Goal: Book appointment/travel/reservation

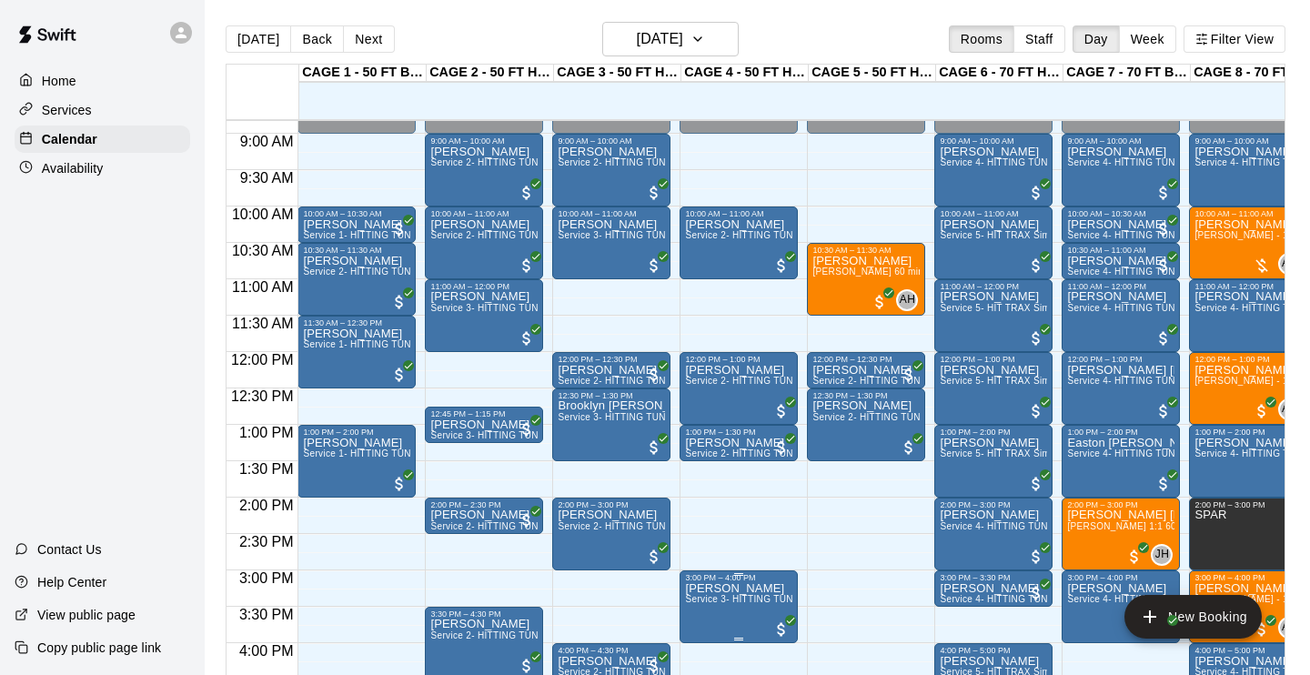
scroll to position [0, 55]
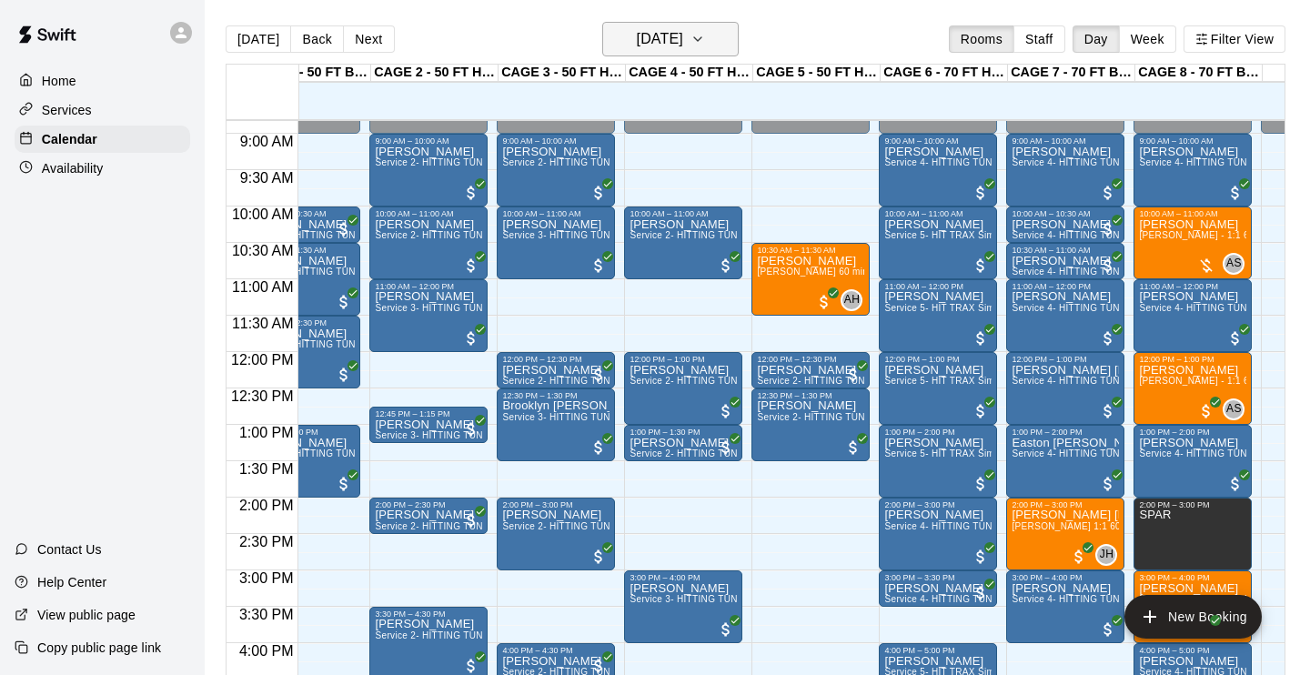
click at [711, 36] on button "[DATE]" at bounding box center [670, 39] width 136 height 35
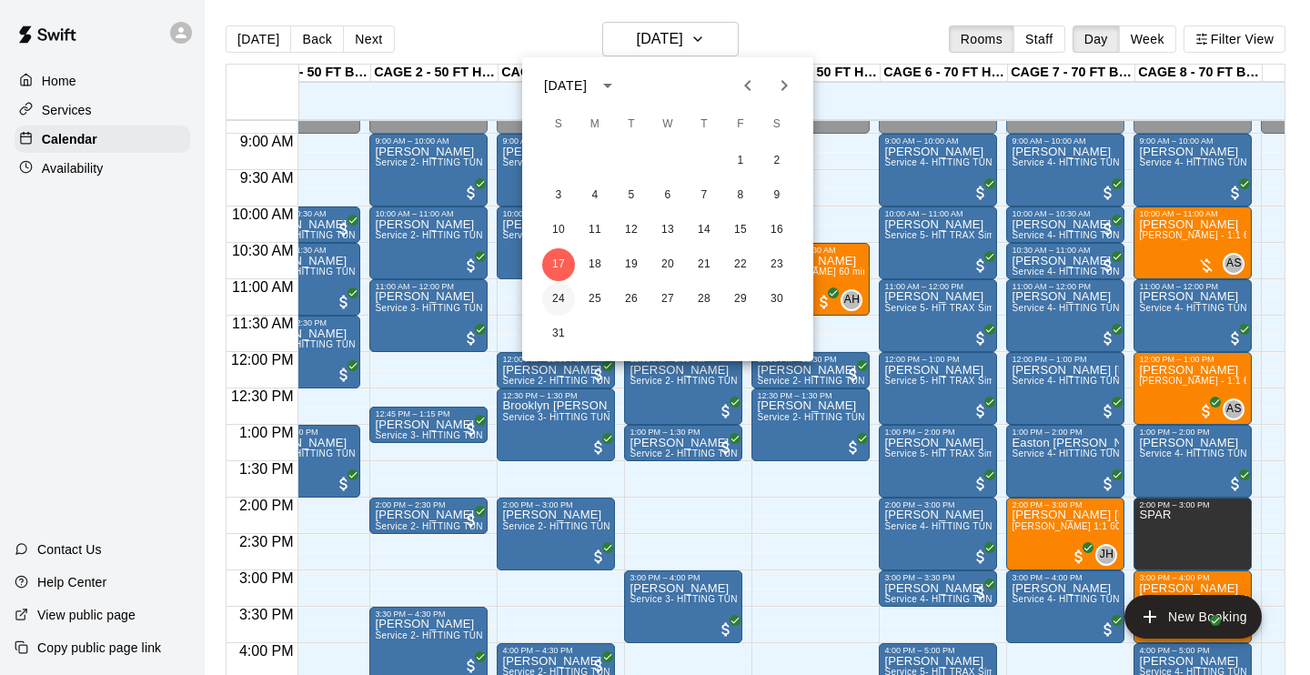
click at [563, 295] on button "24" at bounding box center [558, 299] width 33 height 33
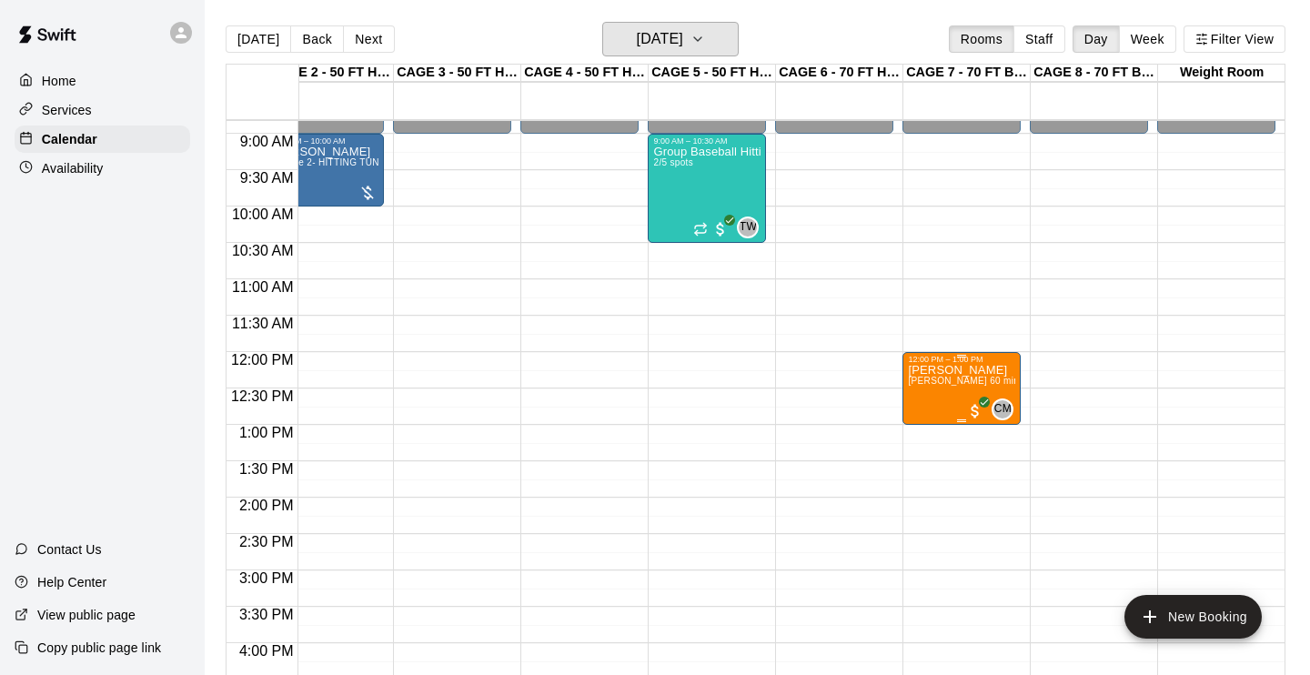
scroll to position [640, 160]
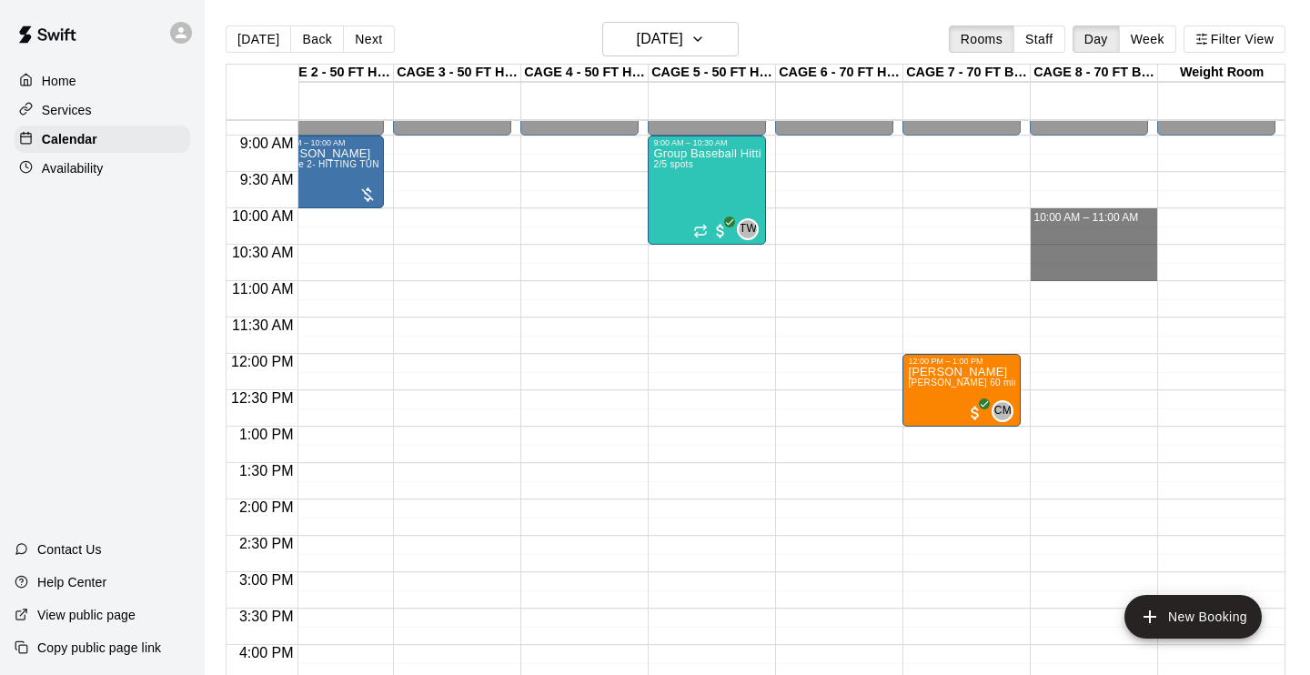
drag, startPoint x: 1044, startPoint y: 211, endPoint x: 1058, endPoint y: 272, distance: 62.5
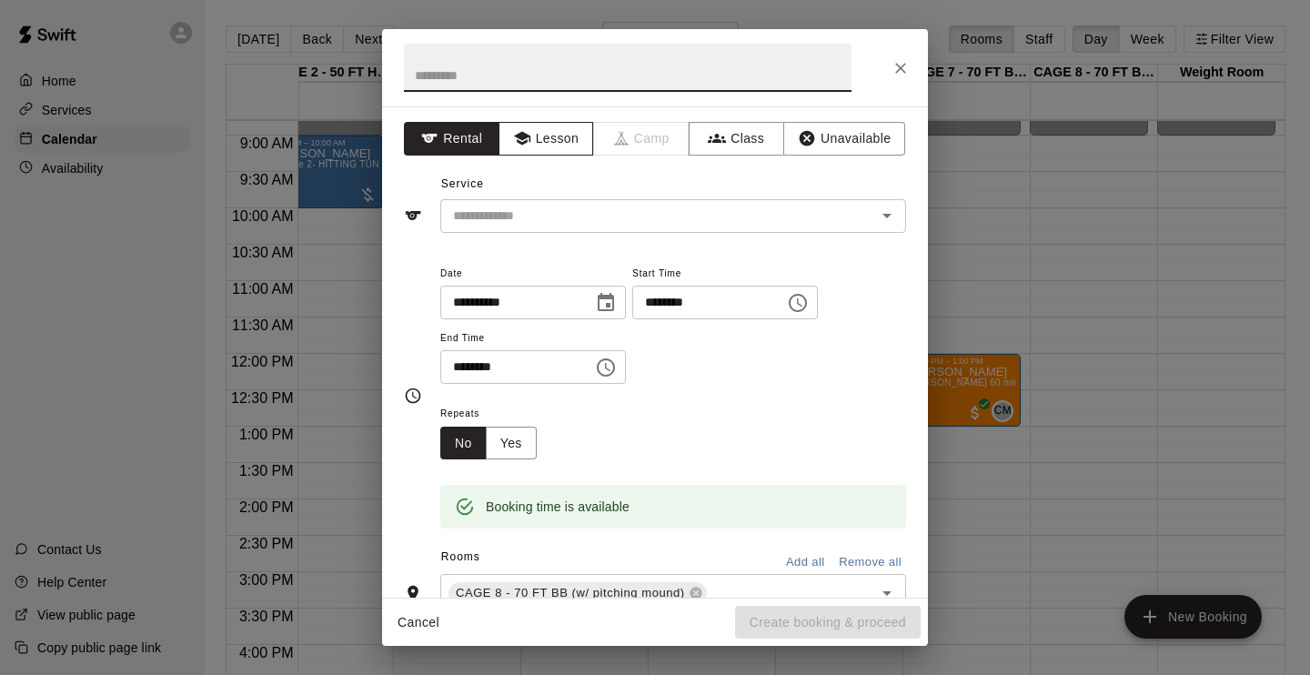
click at [551, 144] on button "Lesson" at bounding box center [547, 139] width 96 height 34
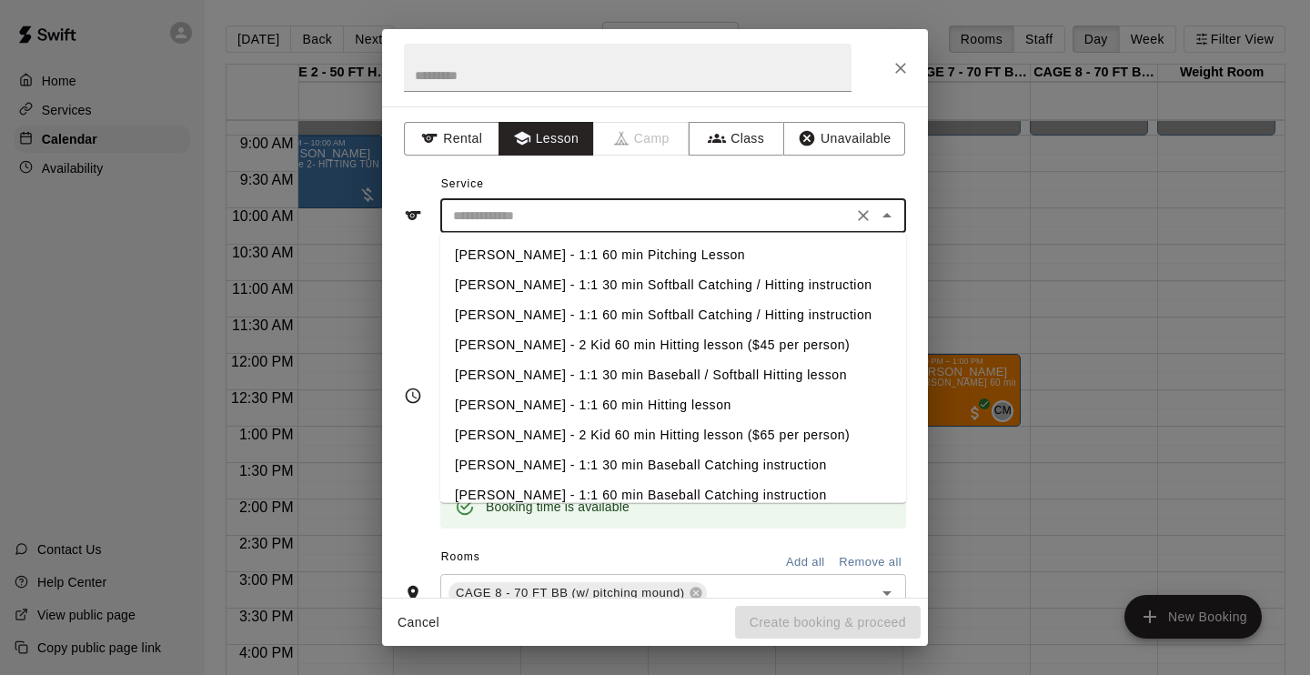
click at [576, 207] on input "text" at bounding box center [646, 216] width 401 height 23
click at [573, 254] on li "[PERSON_NAME] - 1:1 60 min Pitching Lesson" at bounding box center [673, 255] width 466 height 30
type input "**********"
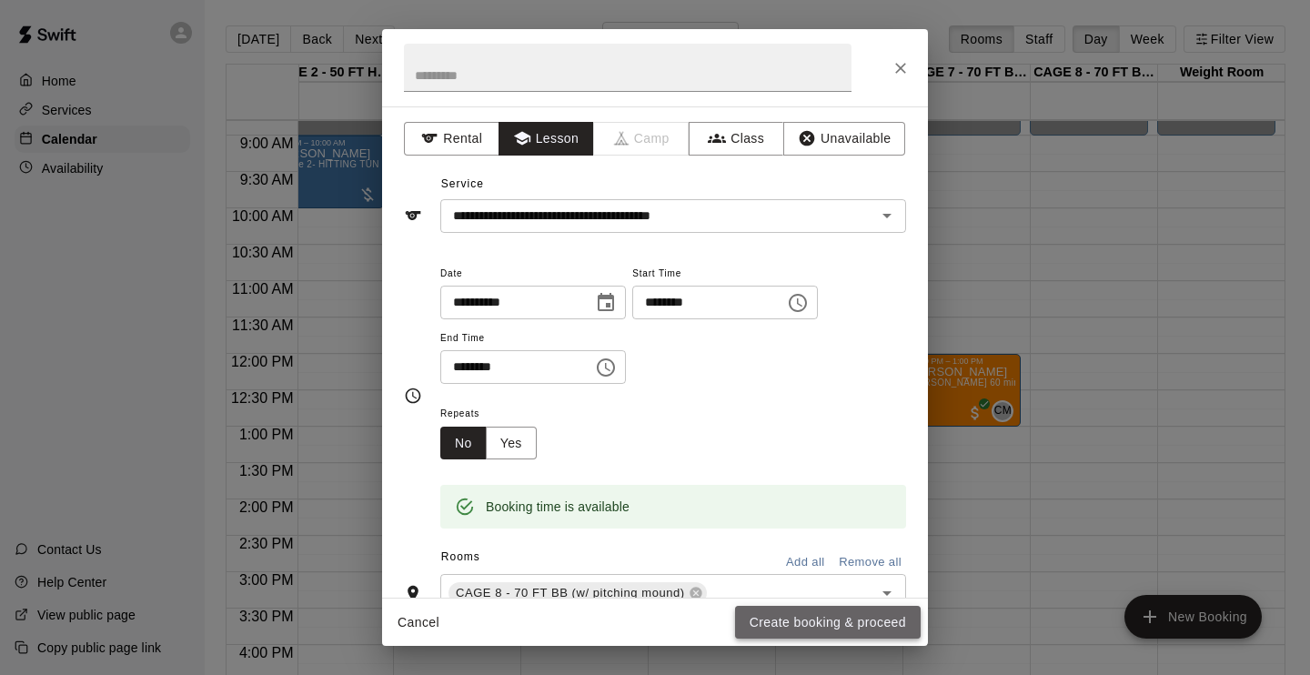
click at [815, 612] on button "Create booking & proceed" at bounding box center [828, 623] width 186 height 34
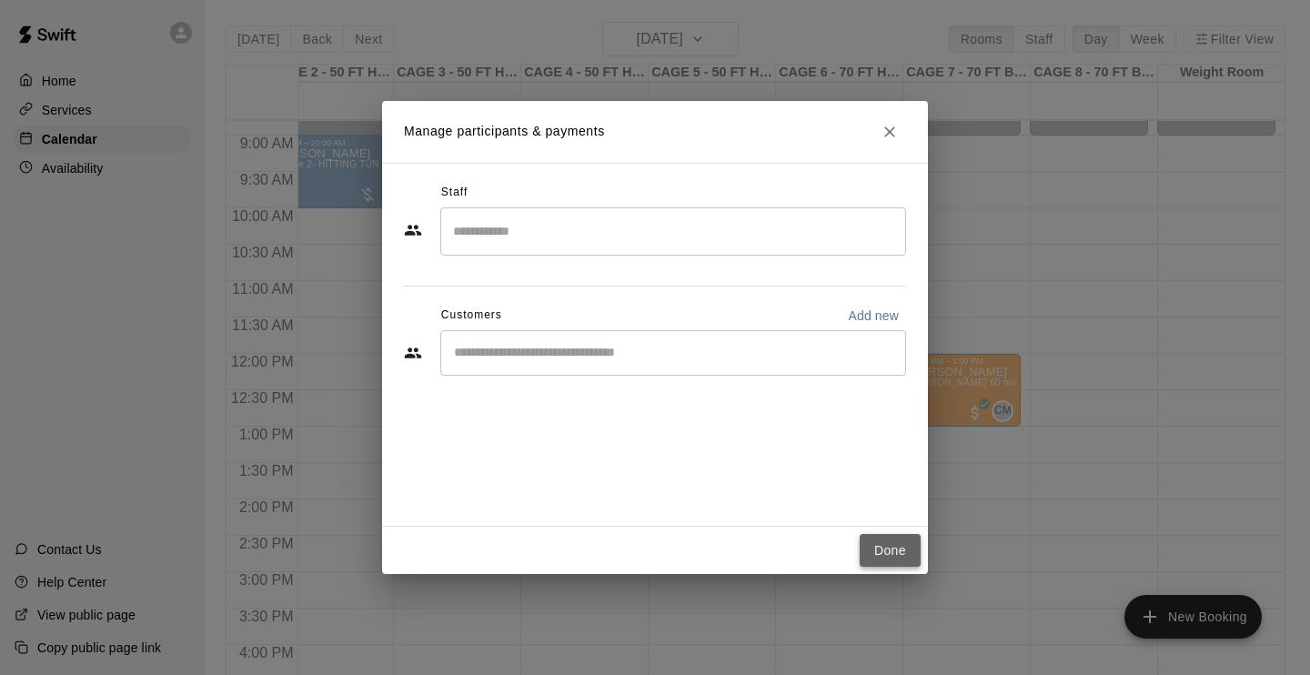
click at [883, 555] on button "Done" at bounding box center [890, 551] width 61 height 34
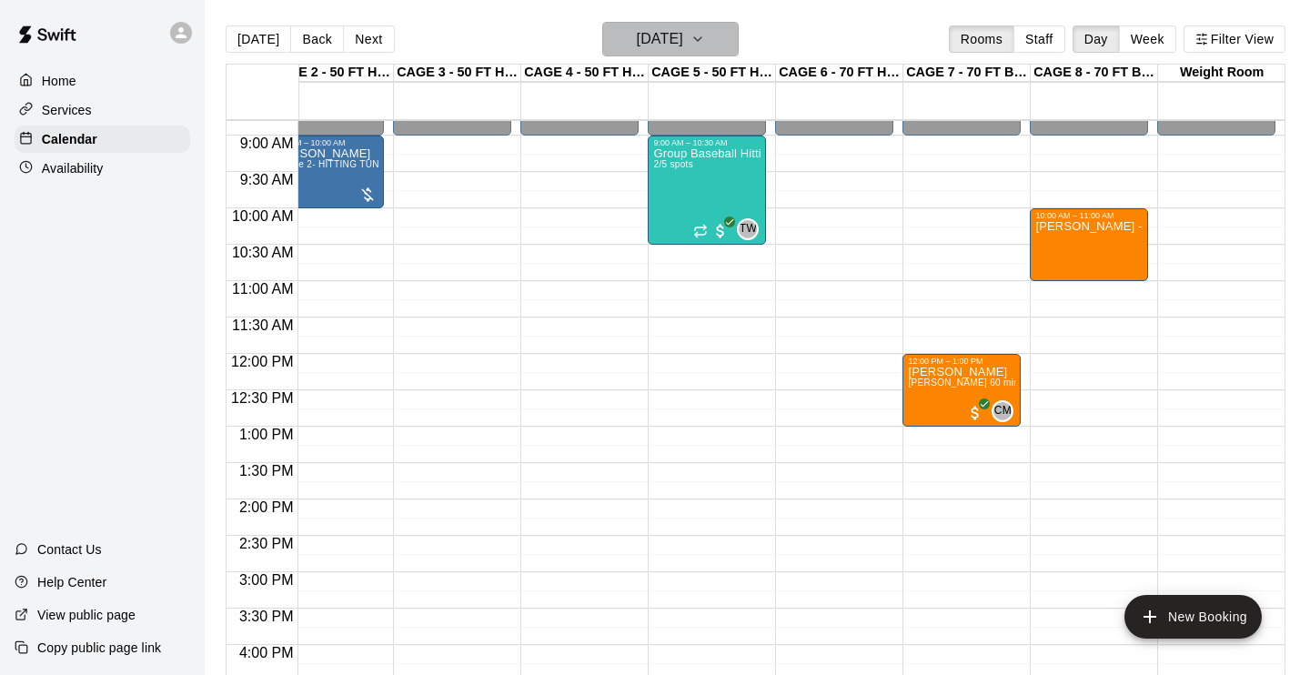
click at [705, 35] on icon "button" at bounding box center [697, 39] width 15 height 22
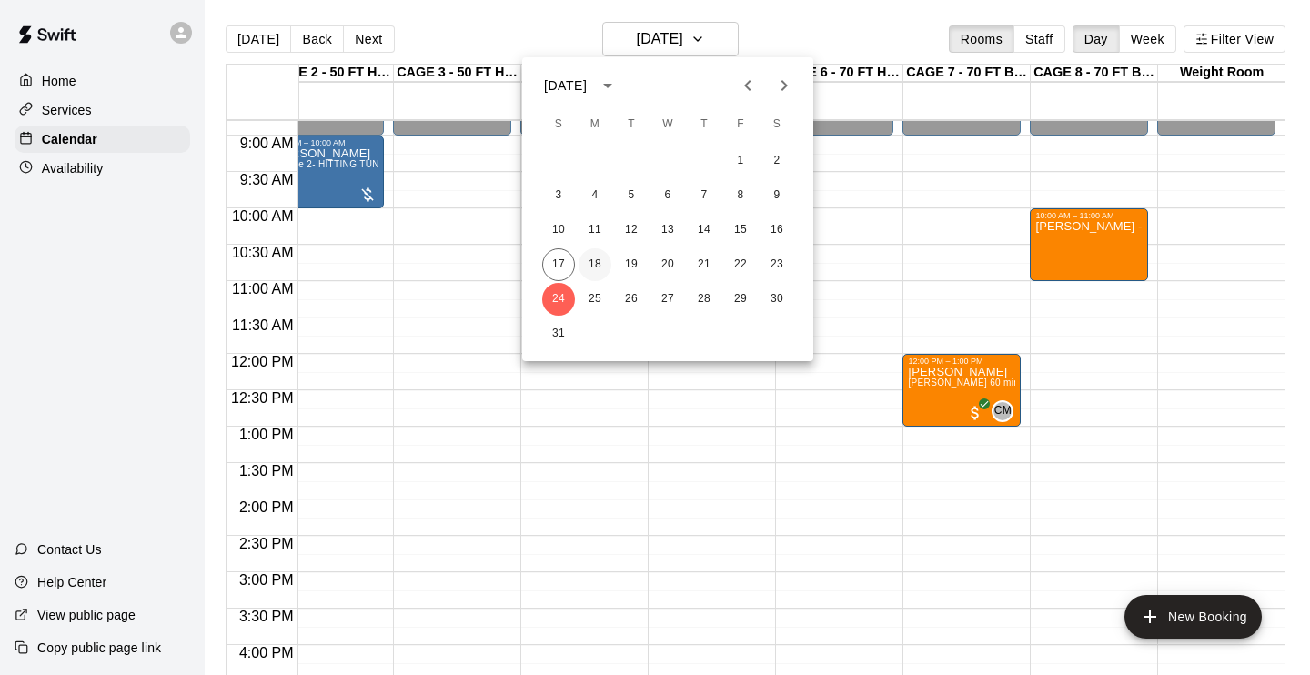
click at [597, 256] on button "18" at bounding box center [595, 264] width 33 height 33
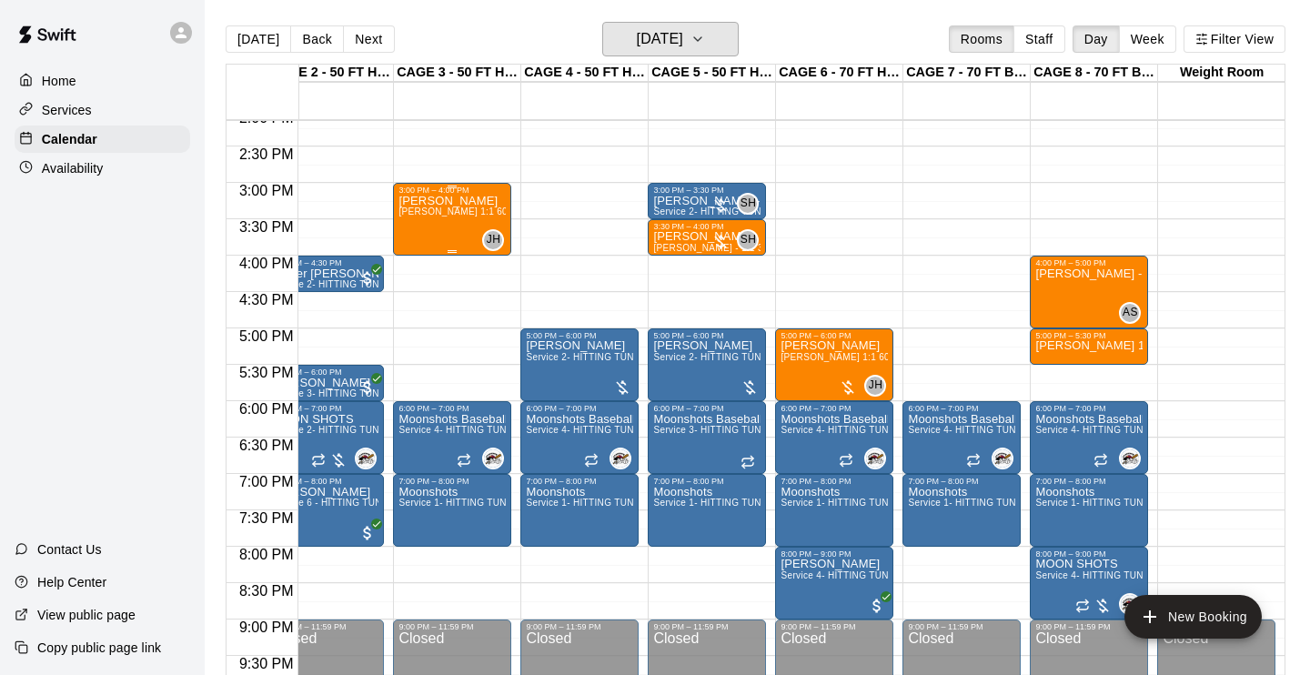
scroll to position [1044, 160]
